Goal: Obtain resource: Obtain resource

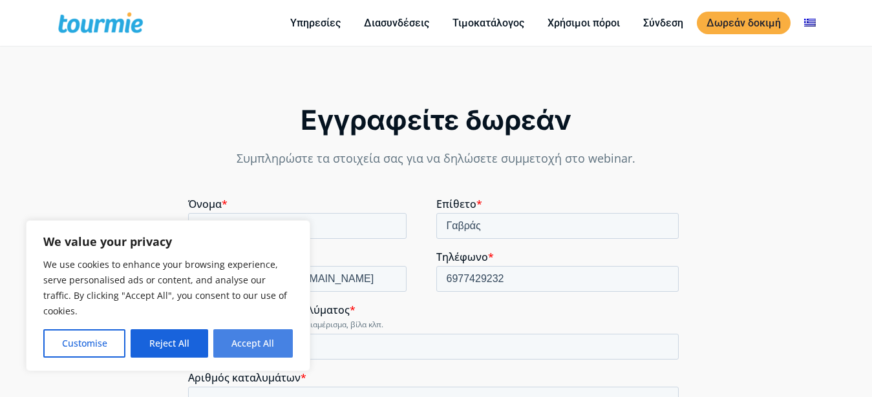
click at [250, 342] on button "Accept All" at bounding box center [252, 343] width 79 height 28
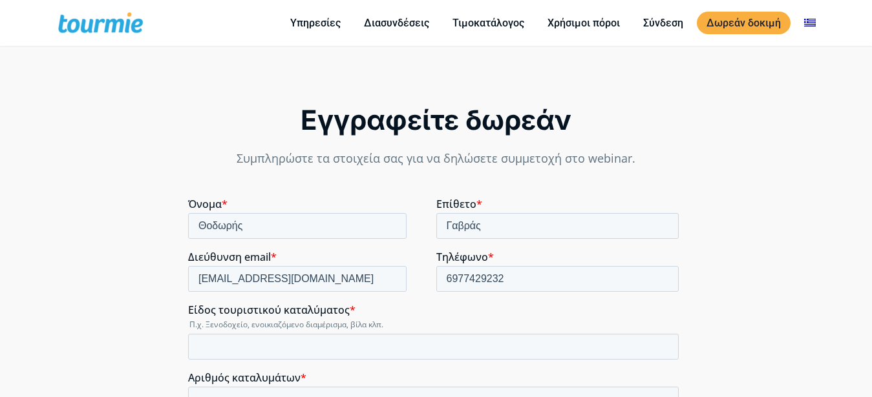
checkbox input "true"
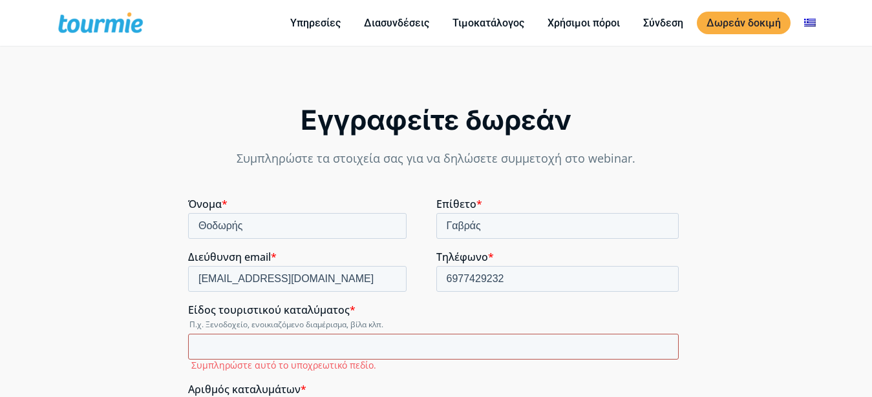
click at [312, 350] on input "Είδος τουριστικού καταλύματος *" at bounding box center [432, 347] width 490 height 26
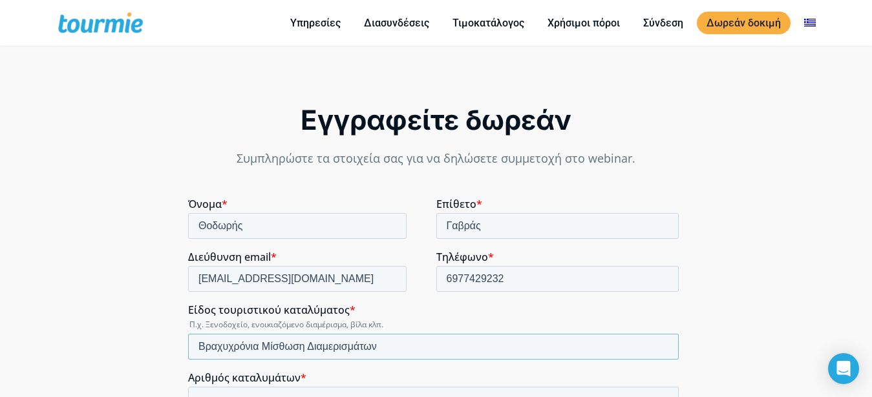
type input "Βραχυχρόνια Μίσθωση Διαμερισμάτων"
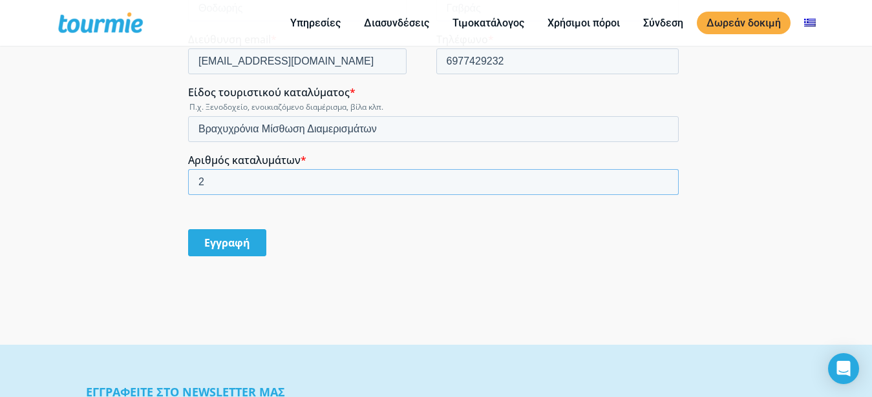
scroll to position [1140, 0]
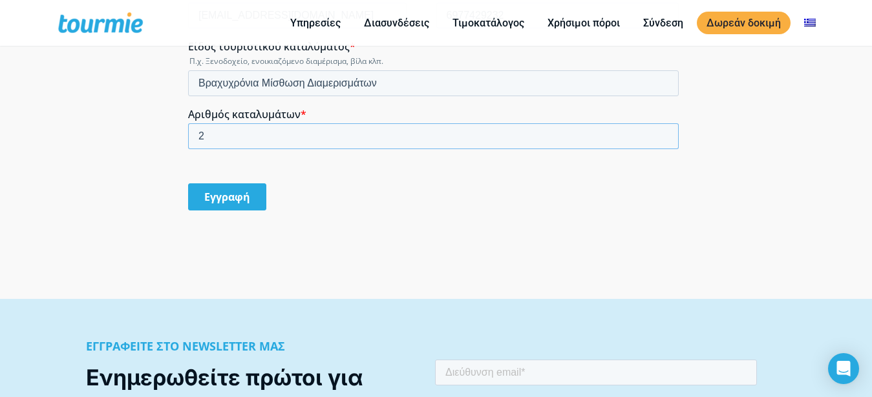
type input "2"
click at [218, 198] on input "Εγγραφή" at bounding box center [226, 197] width 78 height 27
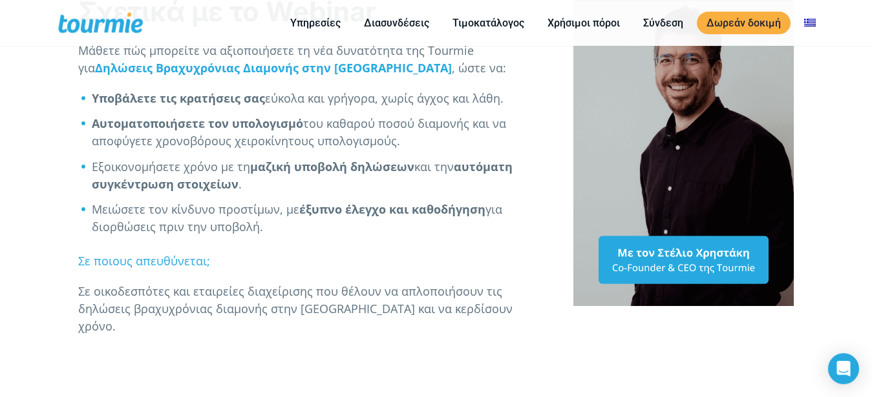
scroll to position [452, 0]
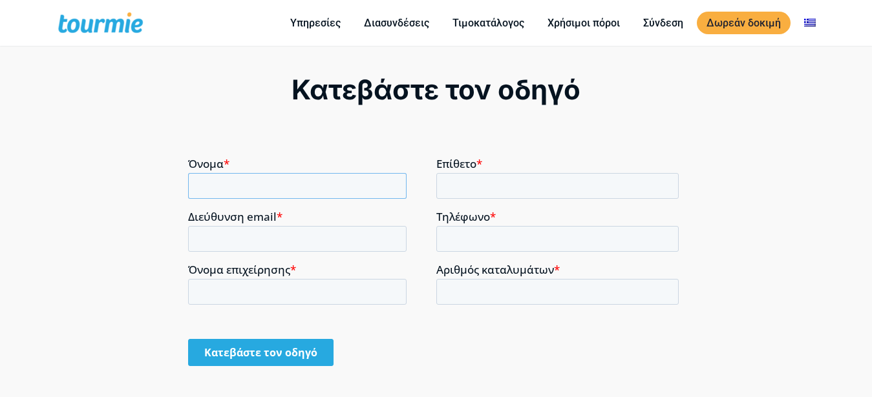
click at [337, 189] on input "Όνομα *" at bounding box center [296, 185] width 218 height 26
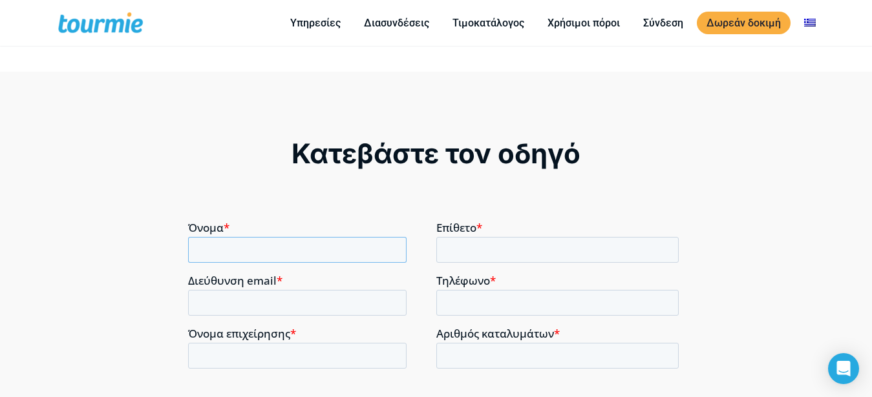
scroll to position [804, 0]
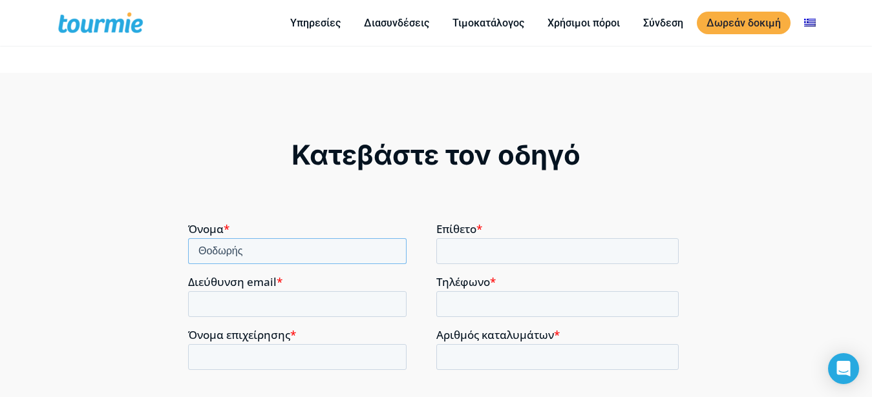
type input "Θοδωρής"
click at [459, 244] on input "Επίθετο *" at bounding box center [556, 251] width 243 height 26
type input "Γαβράς"
click at [294, 308] on input "Διεύθυνση email *" at bounding box center [296, 304] width 218 height 26
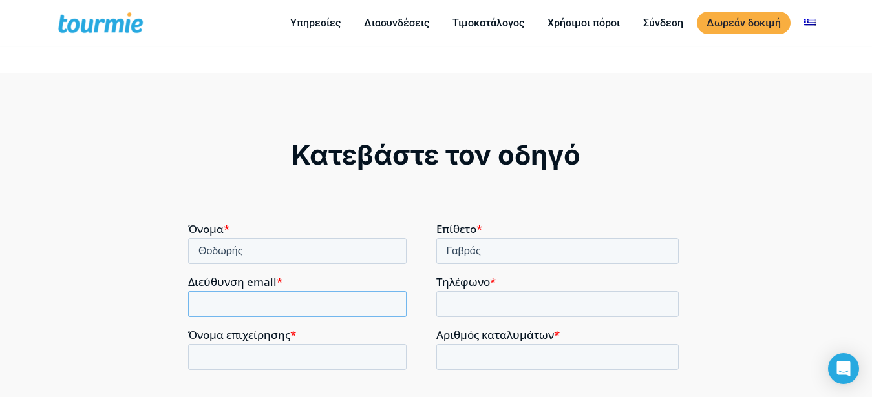
click at [294, 307] on input "Διεύθυνση email *" at bounding box center [296, 304] width 218 height 26
type input "[EMAIL_ADDRESS][DOMAIN_NAME]"
click at [478, 306] on input "Τηλέφωνο *" at bounding box center [556, 304] width 243 height 26
type input "6977429232"
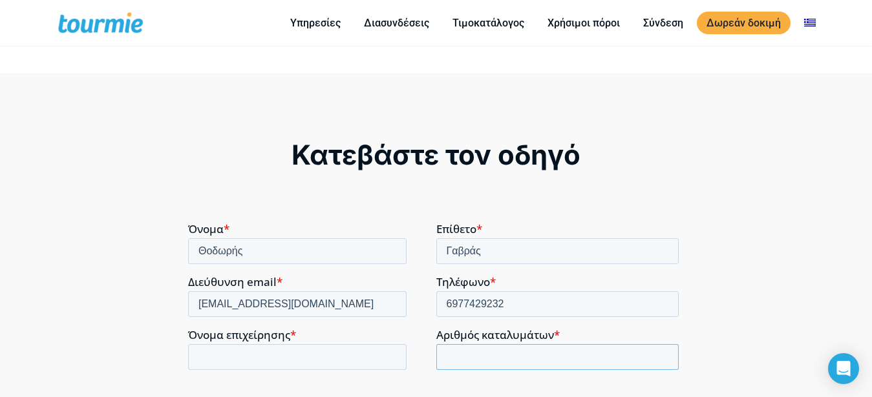
click at [452, 351] on input "Αριθμός καταλυμάτων *" at bounding box center [556, 357] width 243 height 26
click at [456, 357] on input "Αριθμός καταλυμάτων *" at bounding box center [556, 357] width 243 height 26
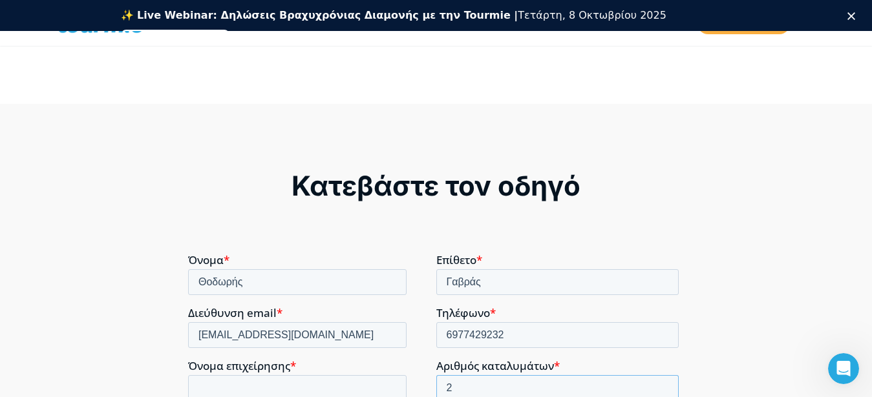
scroll to position [0, 0]
type input "2"
click at [300, 388] on input "Όνομα επιχείρησης *" at bounding box center [296, 388] width 218 height 26
click at [301, 388] on input "Όνομα επιχείρησης *" at bounding box center [296, 388] width 218 height 26
type input "ΓΑΙΩΘΕΜΑ ΕΕ"
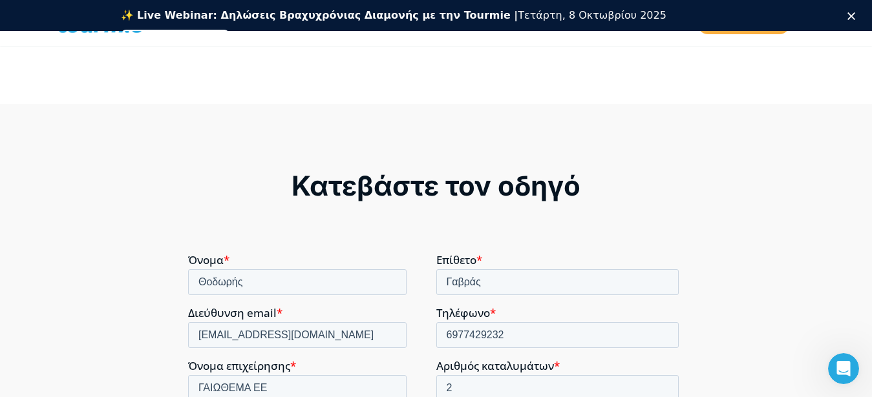
click at [129, 255] on div "Κατεβάστε τον οδηγό" at bounding box center [436, 331] width 872 height 454
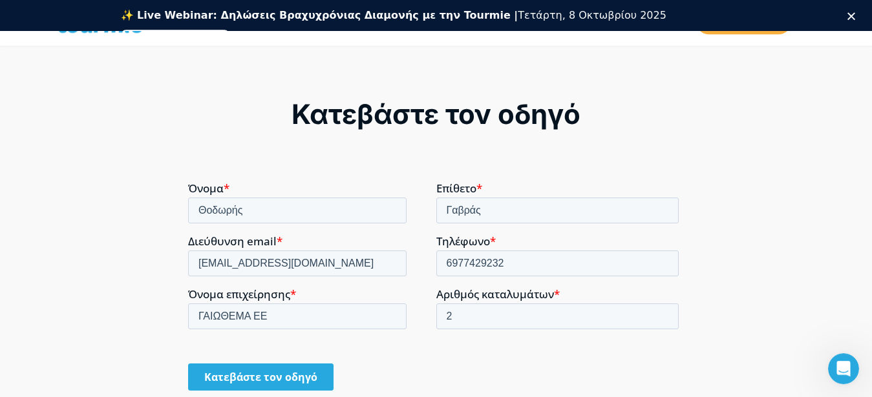
scroll to position [936, 0]
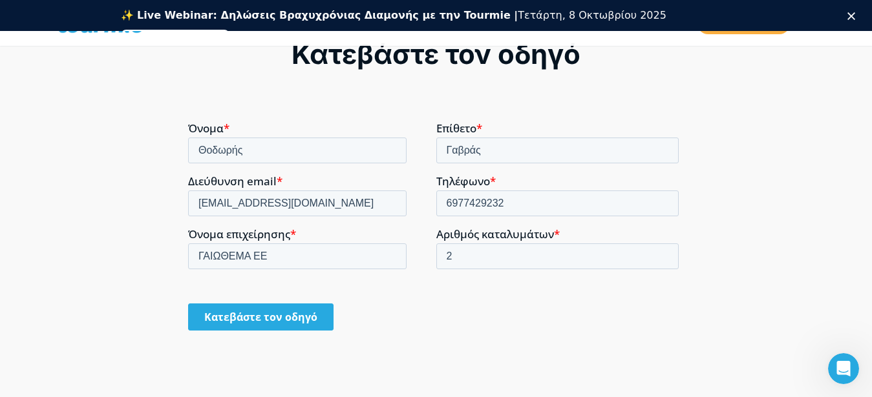
click at [300, 324] on input "Κατεβάστε τον οδηγό" at bounding box center [259, 316] width 145 height 27
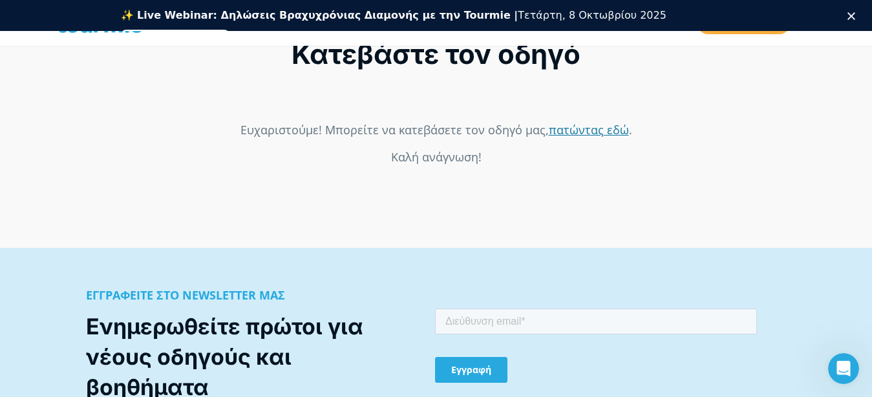
click at [594, 137] on link "πατώντας εδώ" at bounding box center [588, 129] width 80 height 16
